Goal: Navigation & Orientation: Find specific page/section

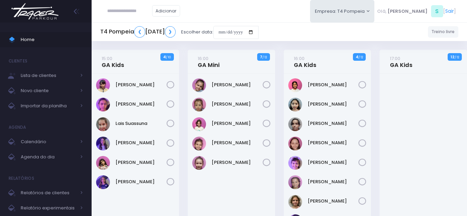
drag, startPoint x: 0, startPoint y: 0, endPoint x: 53, endPoint y: 21, distance: 56.5
click at [52, 22] on div "Home Clientes Lista de clientes Novo cliente Importar da planilha [GEOGRAPHIC_D…" at bounding box center [46, 121] width 92 height 199
click at [53, 19] on img at bounding box center [35, 11] width 53 height 24
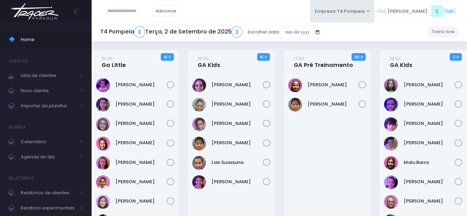
click at [44, 7] on img at bounding box center [35, 11] width 53 height 24
